Goal: Information Seeking & Learning: Find specific fact

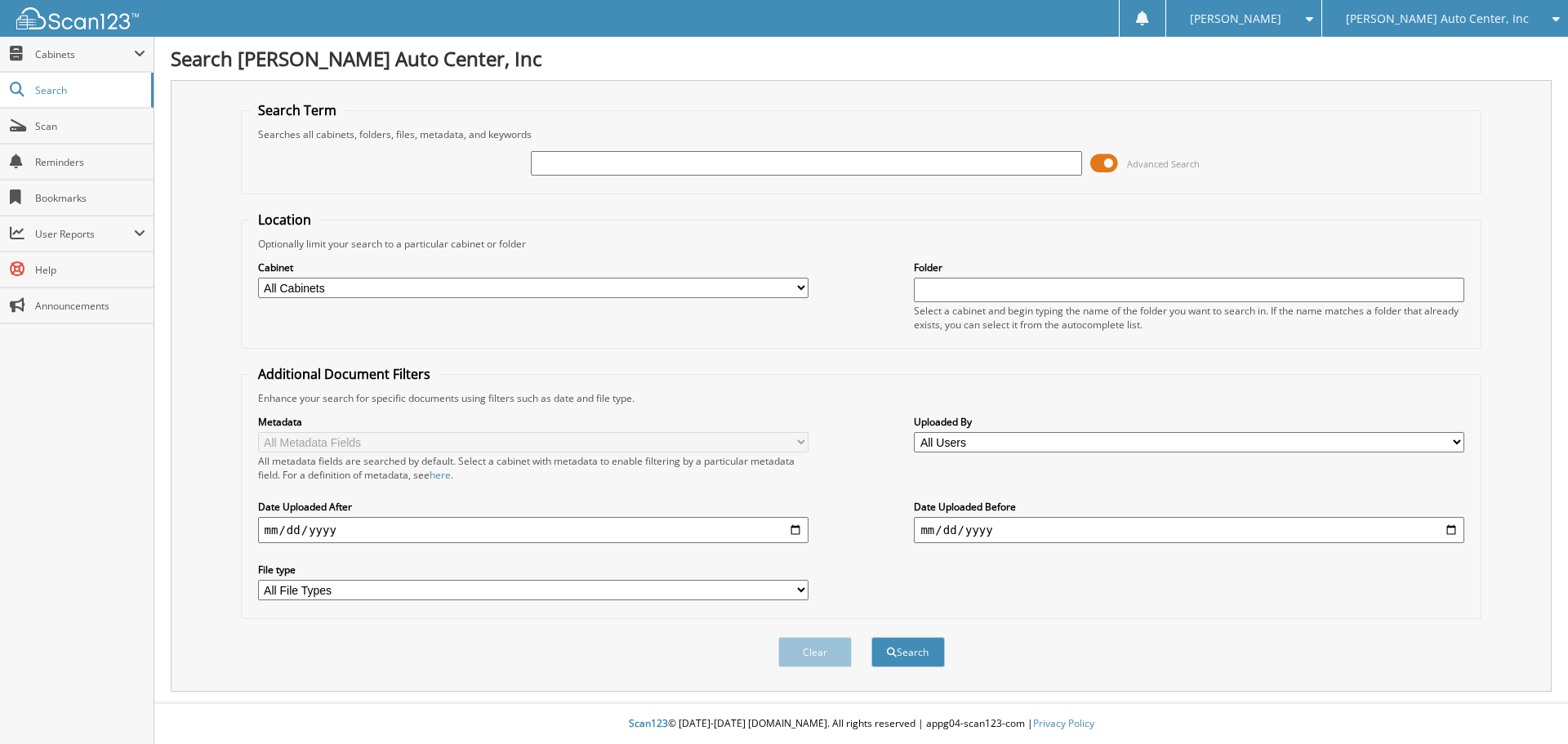
click at [716, 162] on input "text" at bounding box center [807, 163] width 551 height 25
type input "[PERSON_NAME]"
click at [872, 637] on button "Search" at bounding box center [909, 651] width 74 height 30
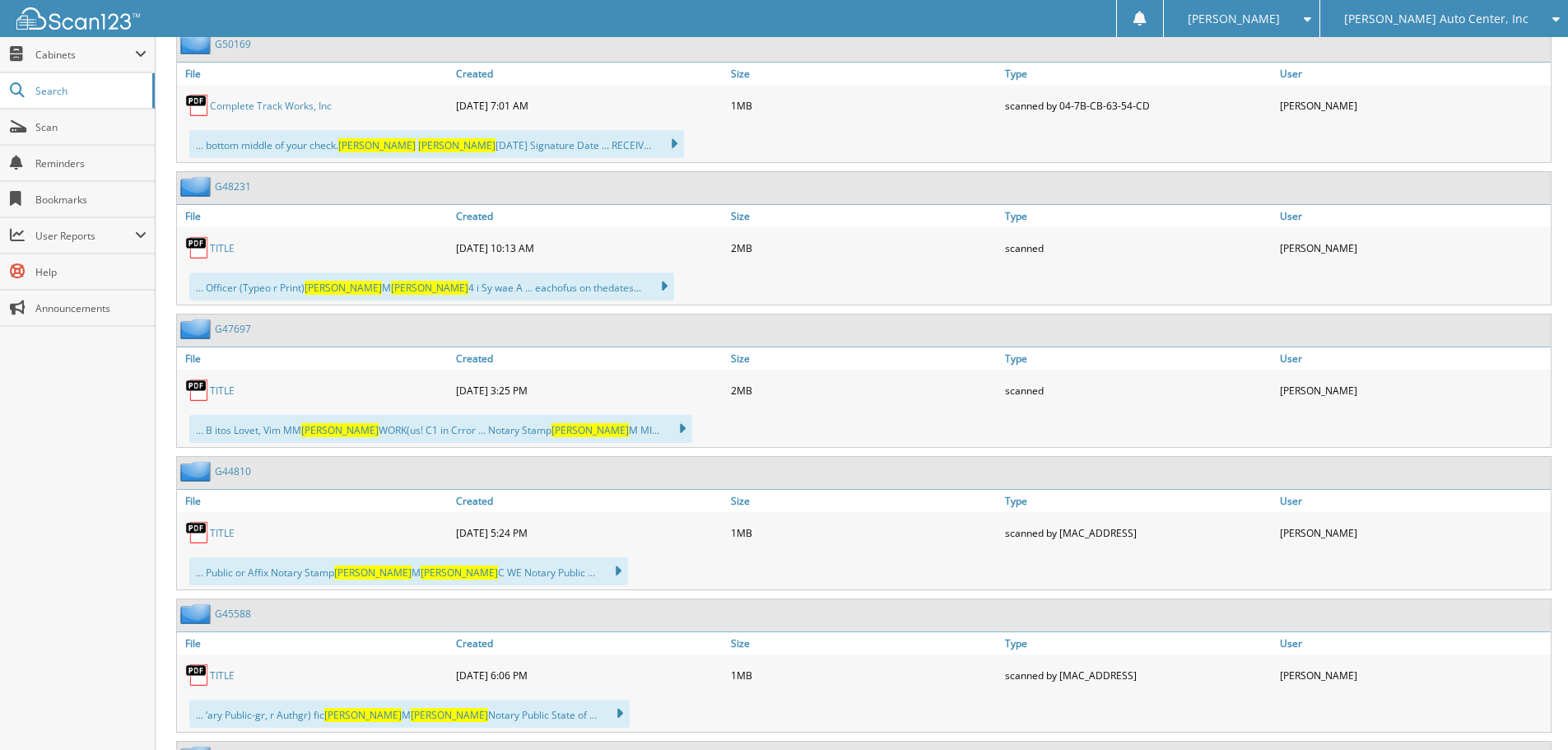
scroll to position [3047, 0]
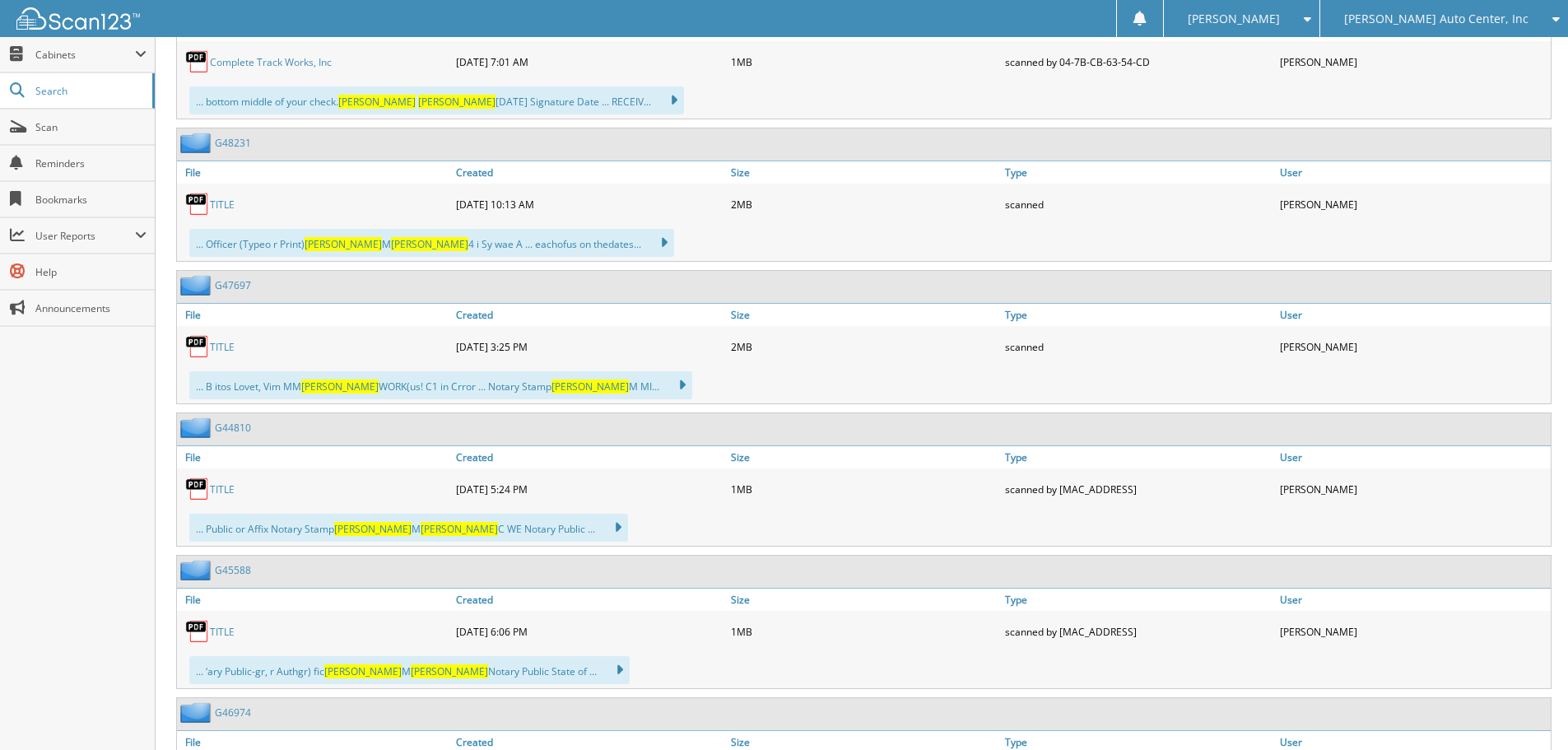
click at [225, 490] on link "TITLE" at bounding box center [222, 490] width 25 height 14
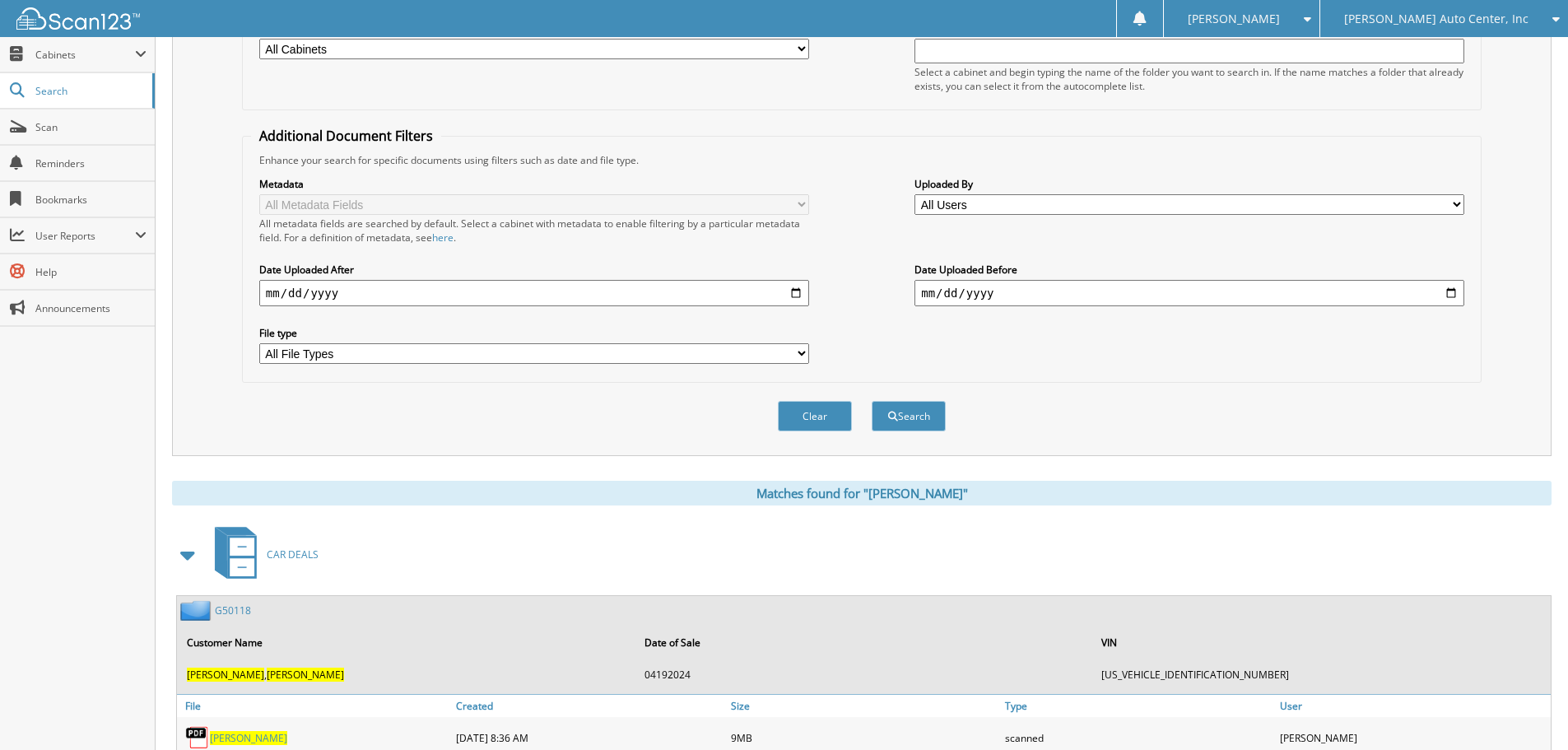
scroll to position [0, 0]
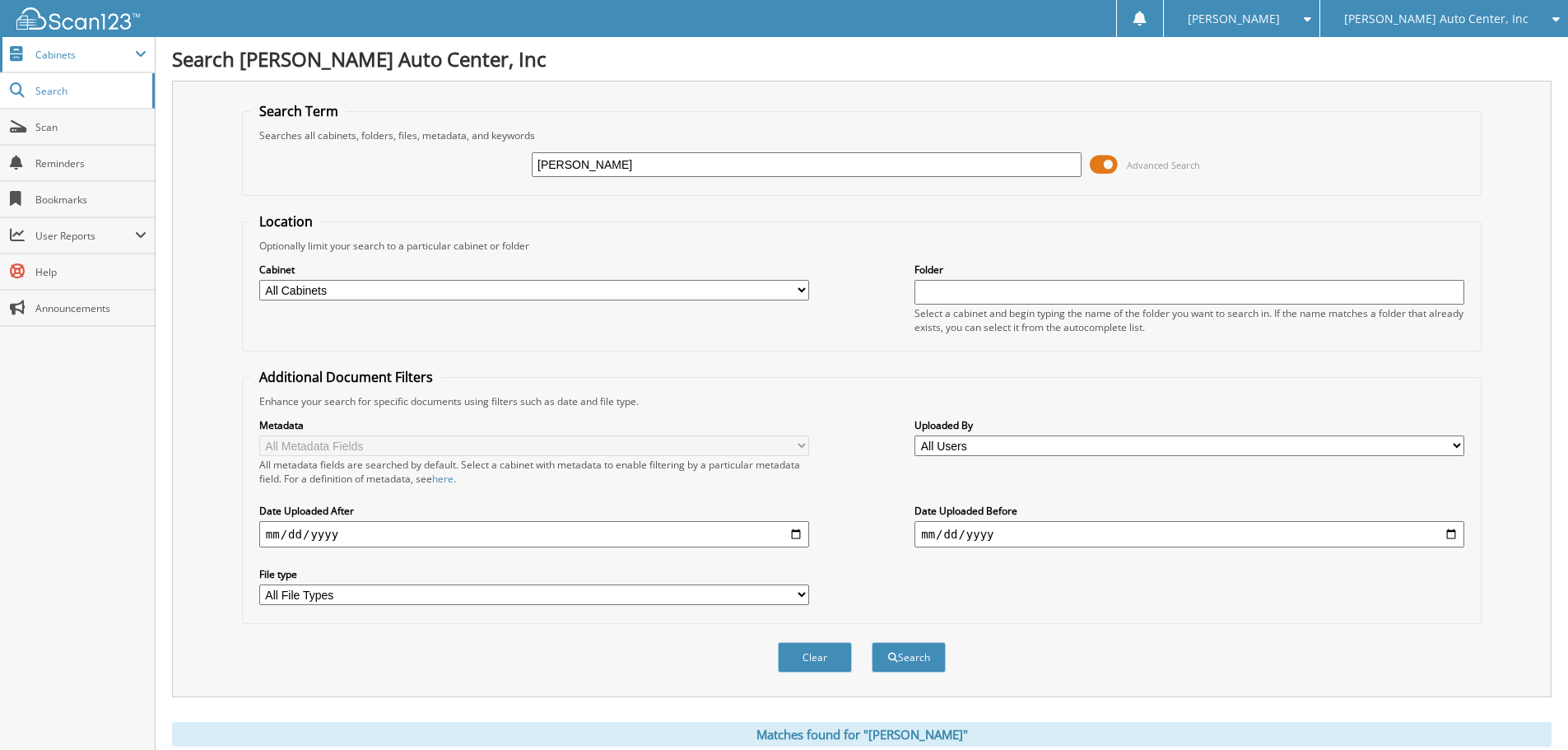
click at [59, 62] on span "Cabinets" at bounding box center [77, 54] width 155 height 35
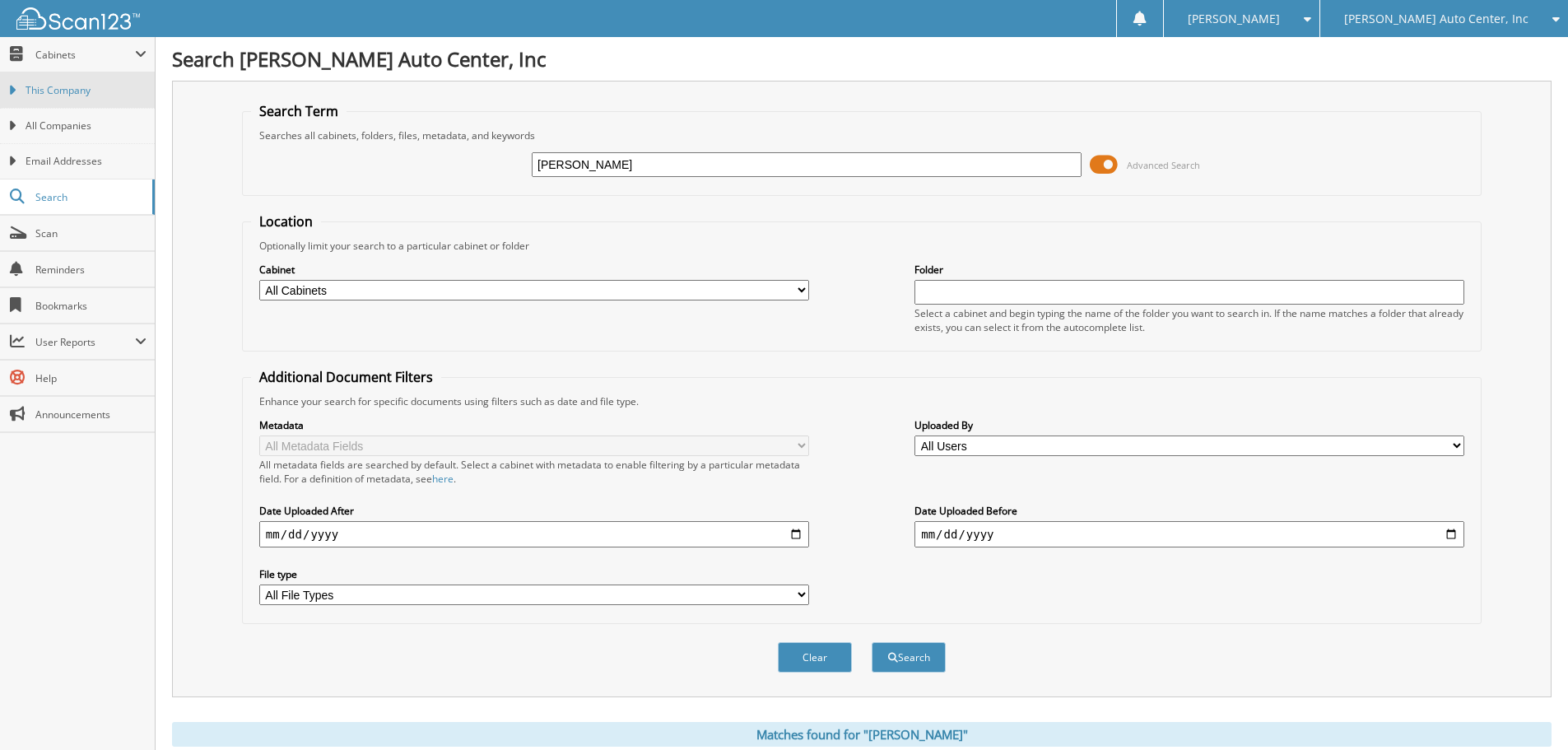
click at [71, 90] on span "This Company" at bounding box center [86, 90] width 121 height 15
